Goal: Navigation & Orientation: Find specific page/section

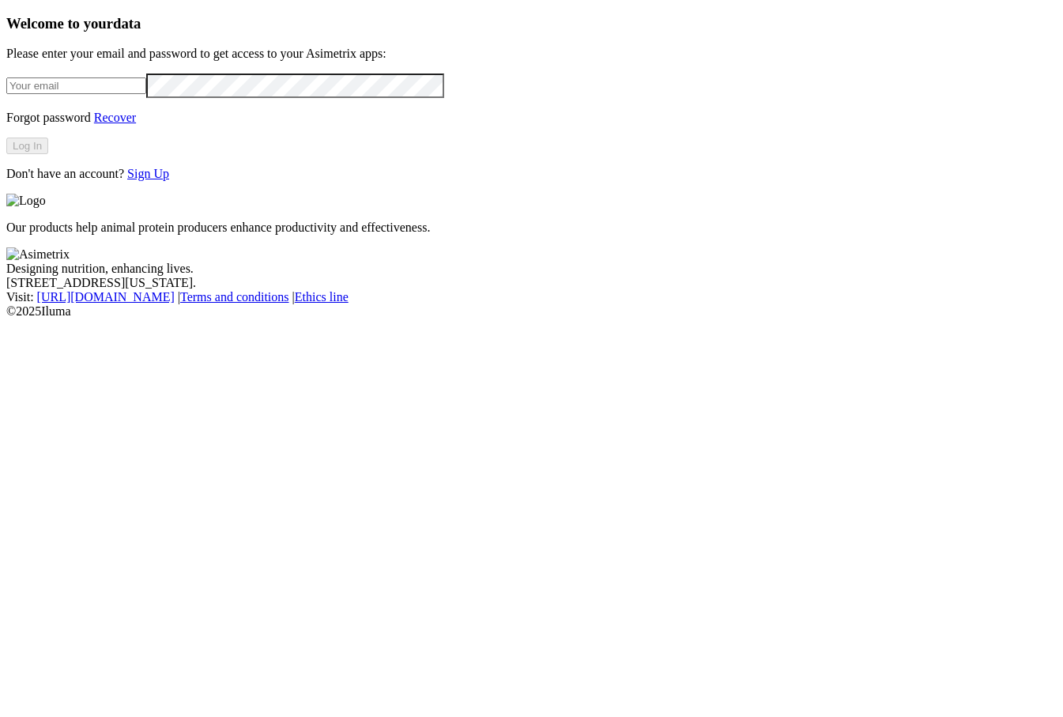
click at [120, 94] on input "email" at bounding box center [76, 85] width 140 height 17
type input "[PERSON_NAME][EMAIL_ADDRESS][PERSON_NAME][DOMAIN_NAME]"
click at [48, 154] on button "Log In" at bounding box center [27, 145] width 42 height 17
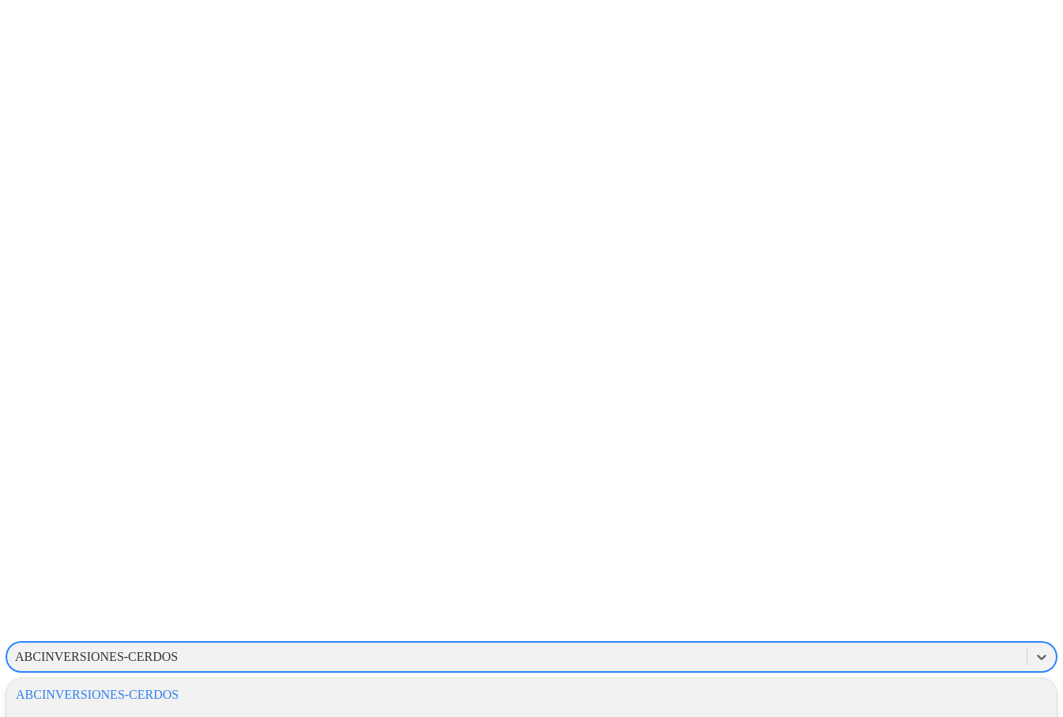
click at [796, 645] on div "ABCINVERSIONES-CERDOS" at bounding box center [516, 657] width 1019 height 24
click at [789, 708] on div "ACONDESA-AVES" at bounding box center [531, 721] width 1050 height 27
